Goal: Navigation & Orientation: Go to known website

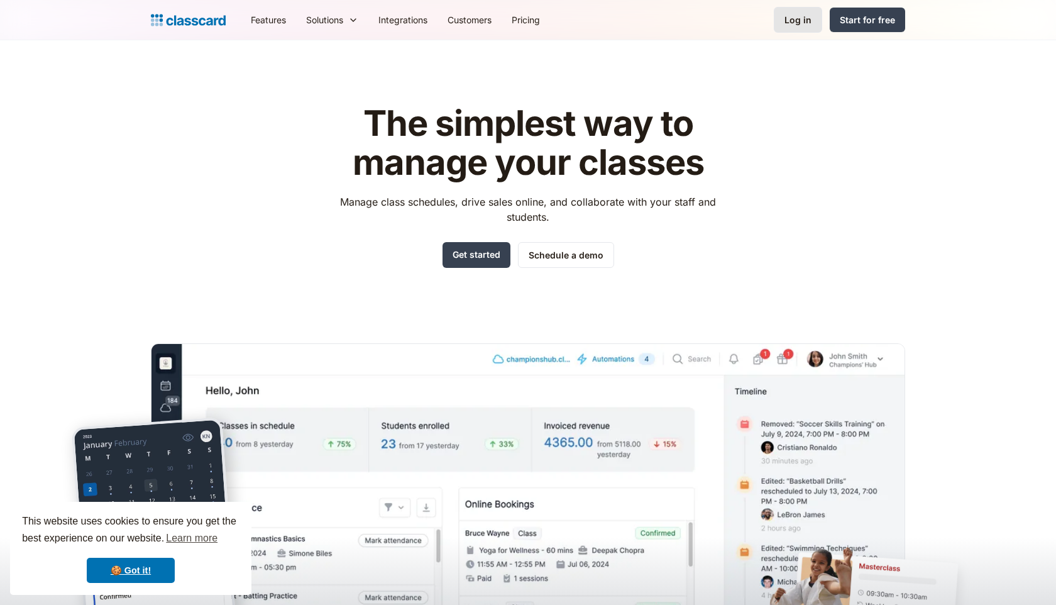
click at [789, 25] on div "Log in" at bounding box center [798, 19] width 27 height 13
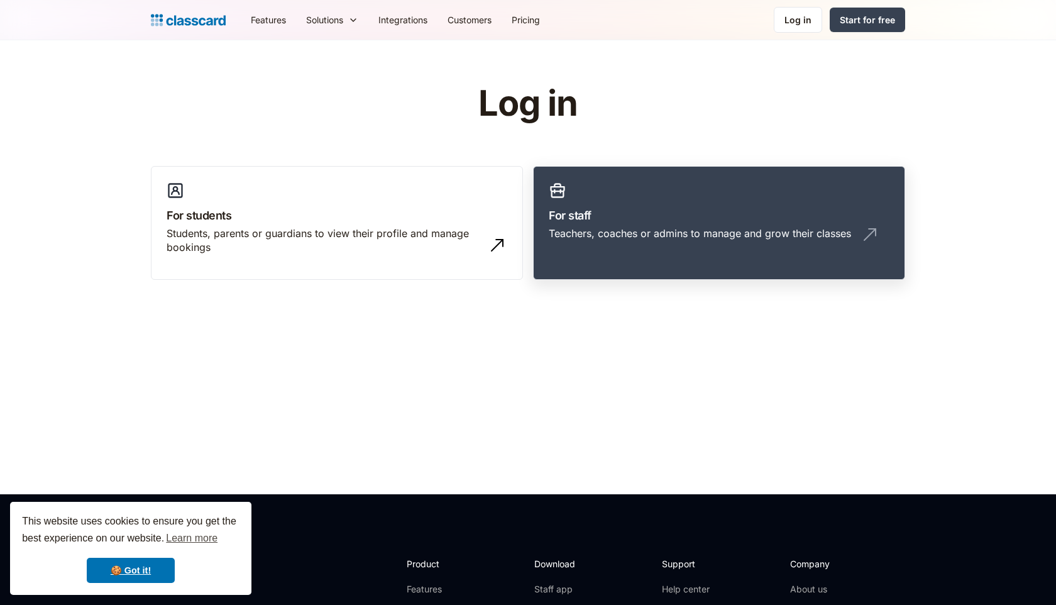
click at [614, 258] on link "For staff Teachers, coaches or admins to manage and grow their classes" at bounding box center [719, 223] width 372 height 114
